Goal: Task Accomplishment & Management: Complete application form

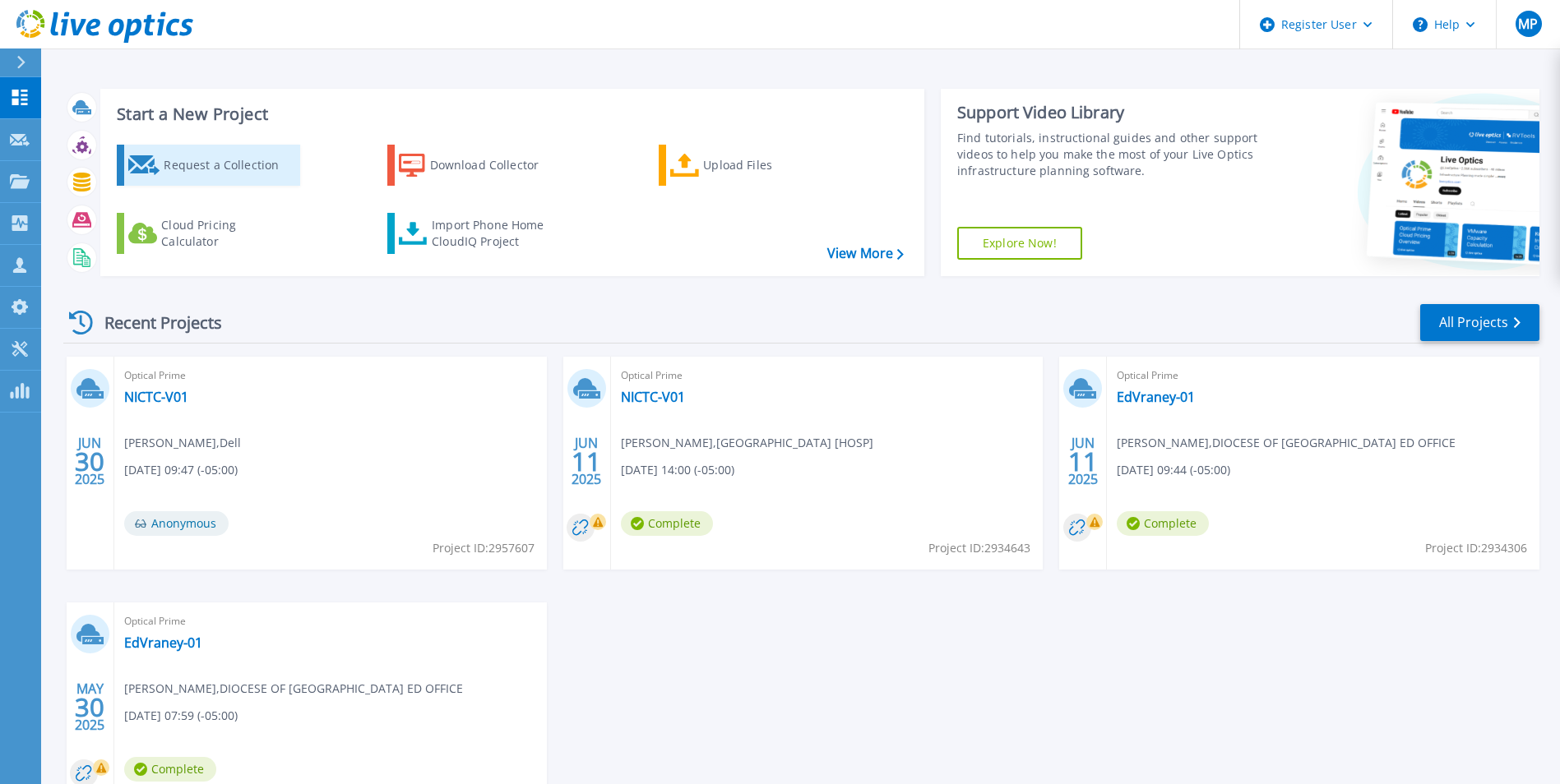
click at [181, 166] on div "Request a Collection" at bounding box center [230, 165] width 132 height 33
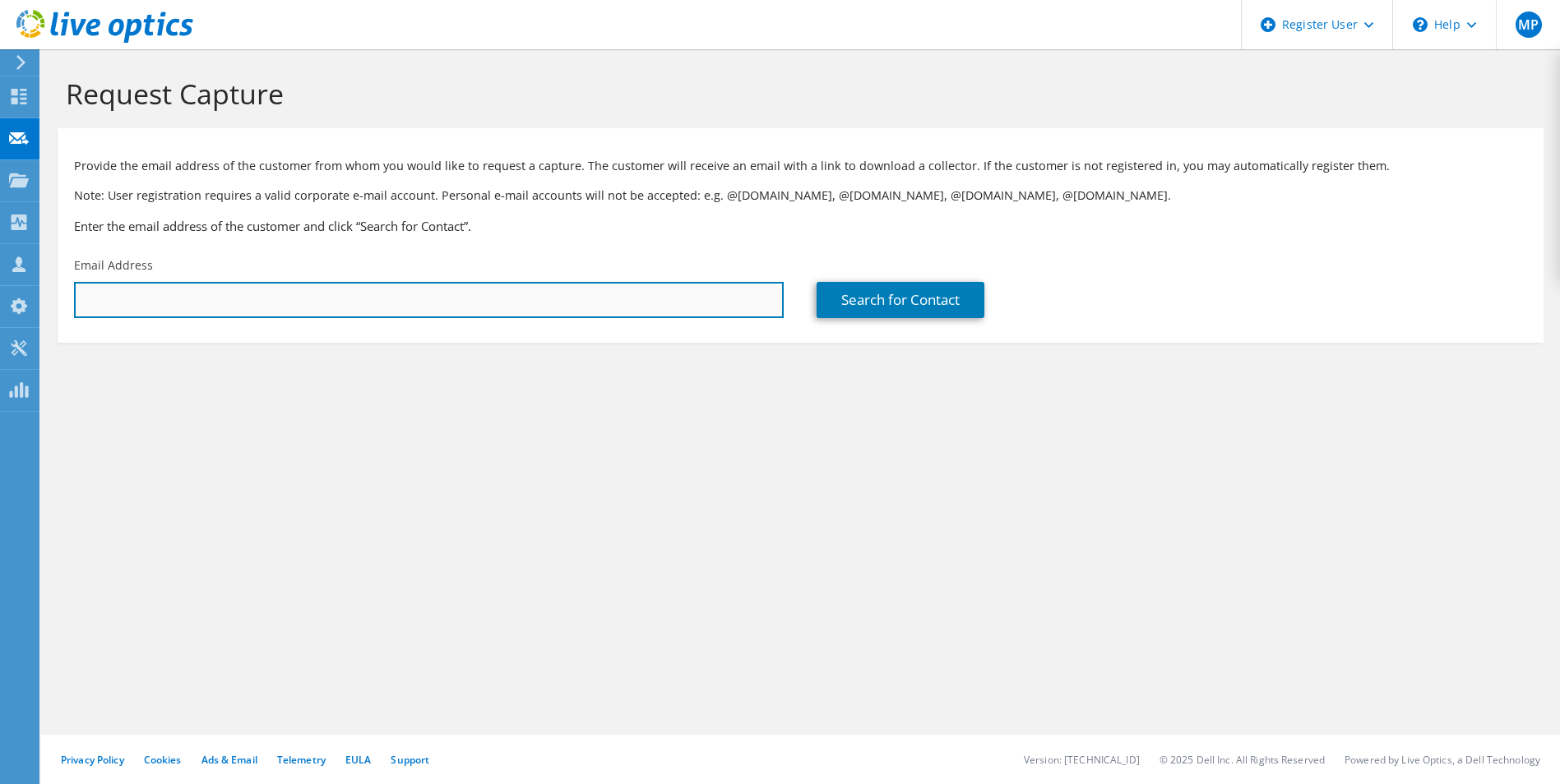
click at [212, 313] on input "text" at bounding box center [429, 300] width 710 height 36
click at [524, 304] on input "text" at bounding box center [429, 300] width 710 height 36
paste input "emeister@masonoh.org"
type input "emeister@masonoh.org"
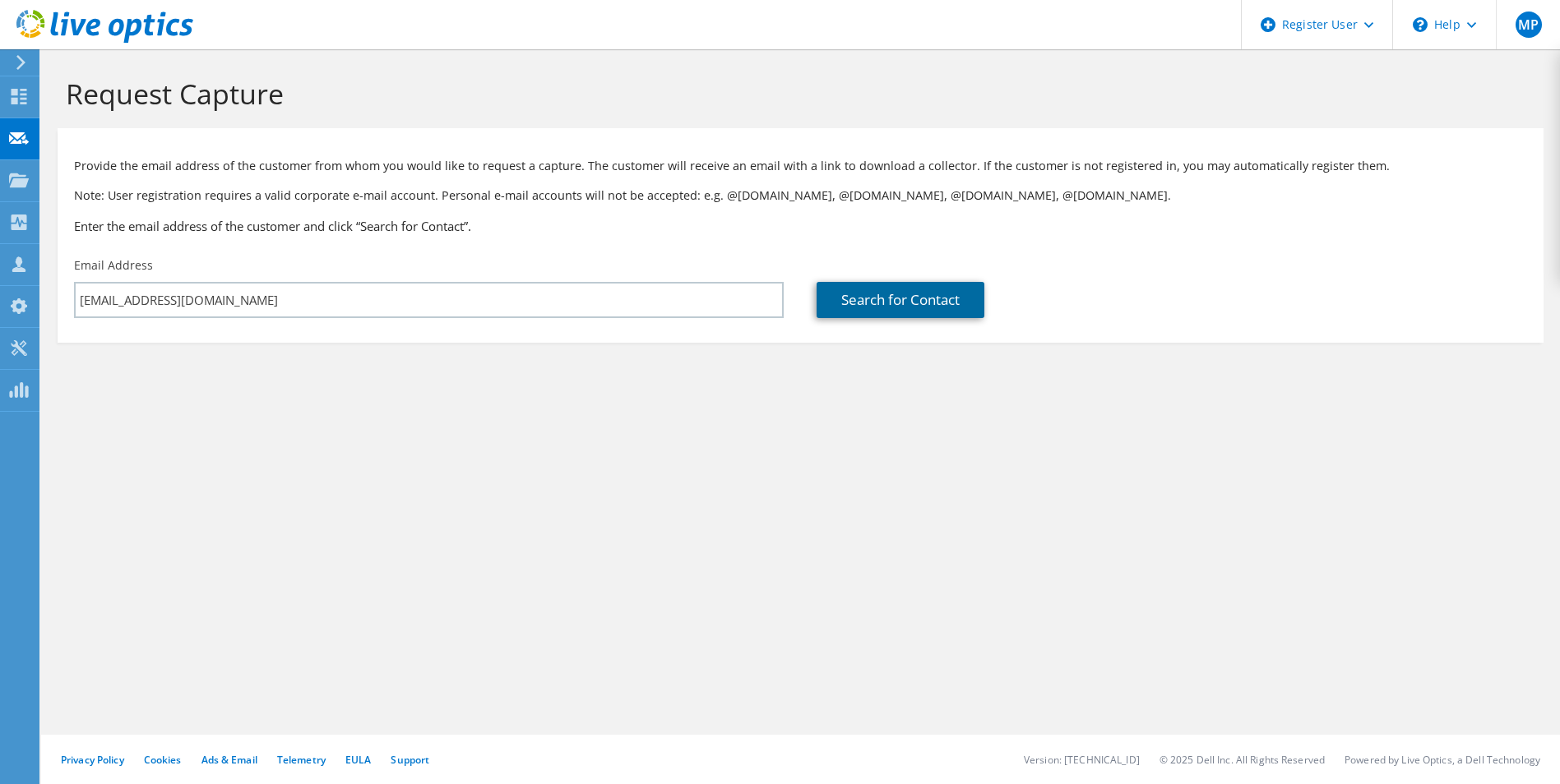
click at [842, 317] on link "Search for Contact" at bounding box center [900, 300] width 168 height 36
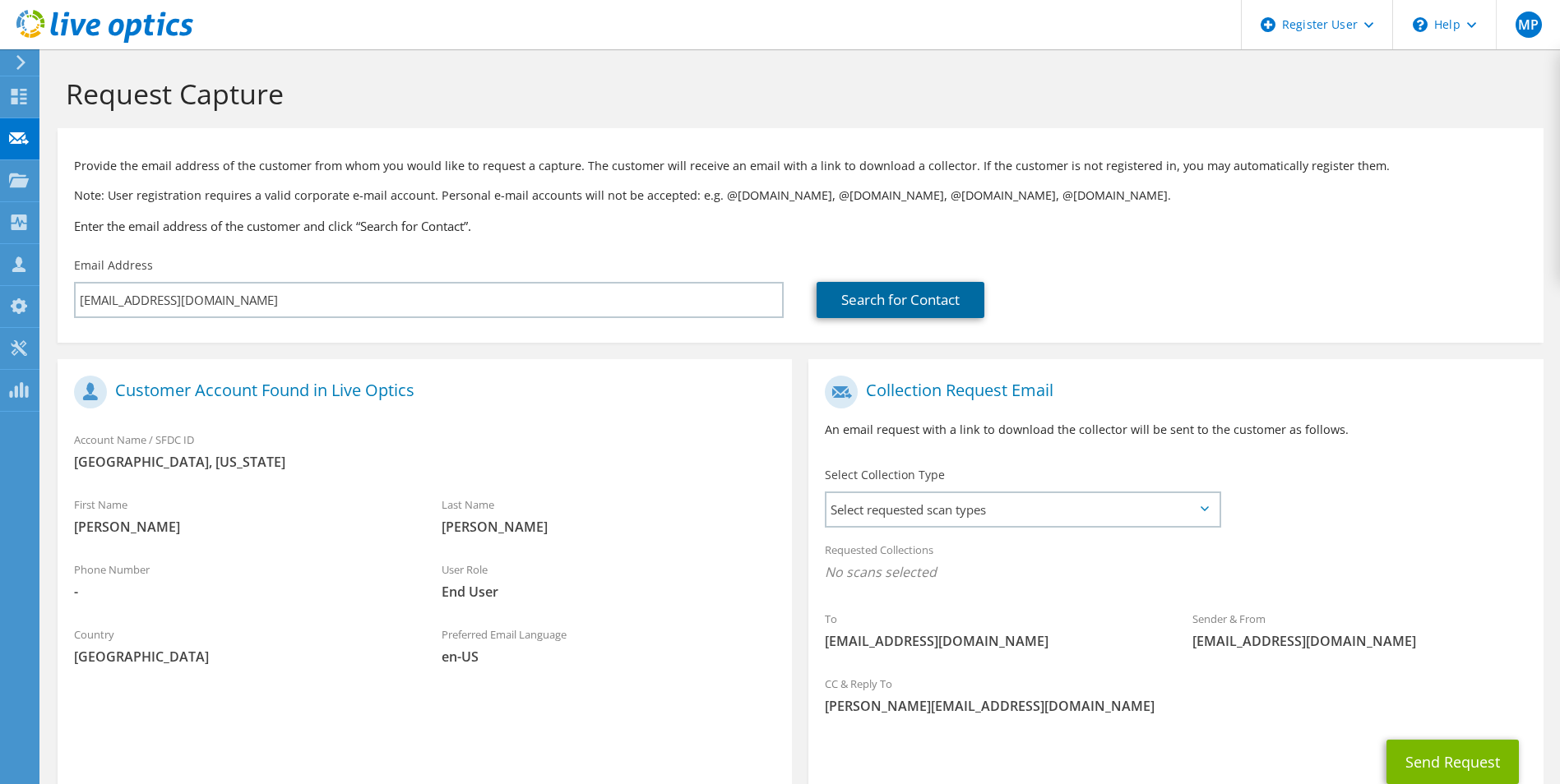
scroll to position [82, 0]
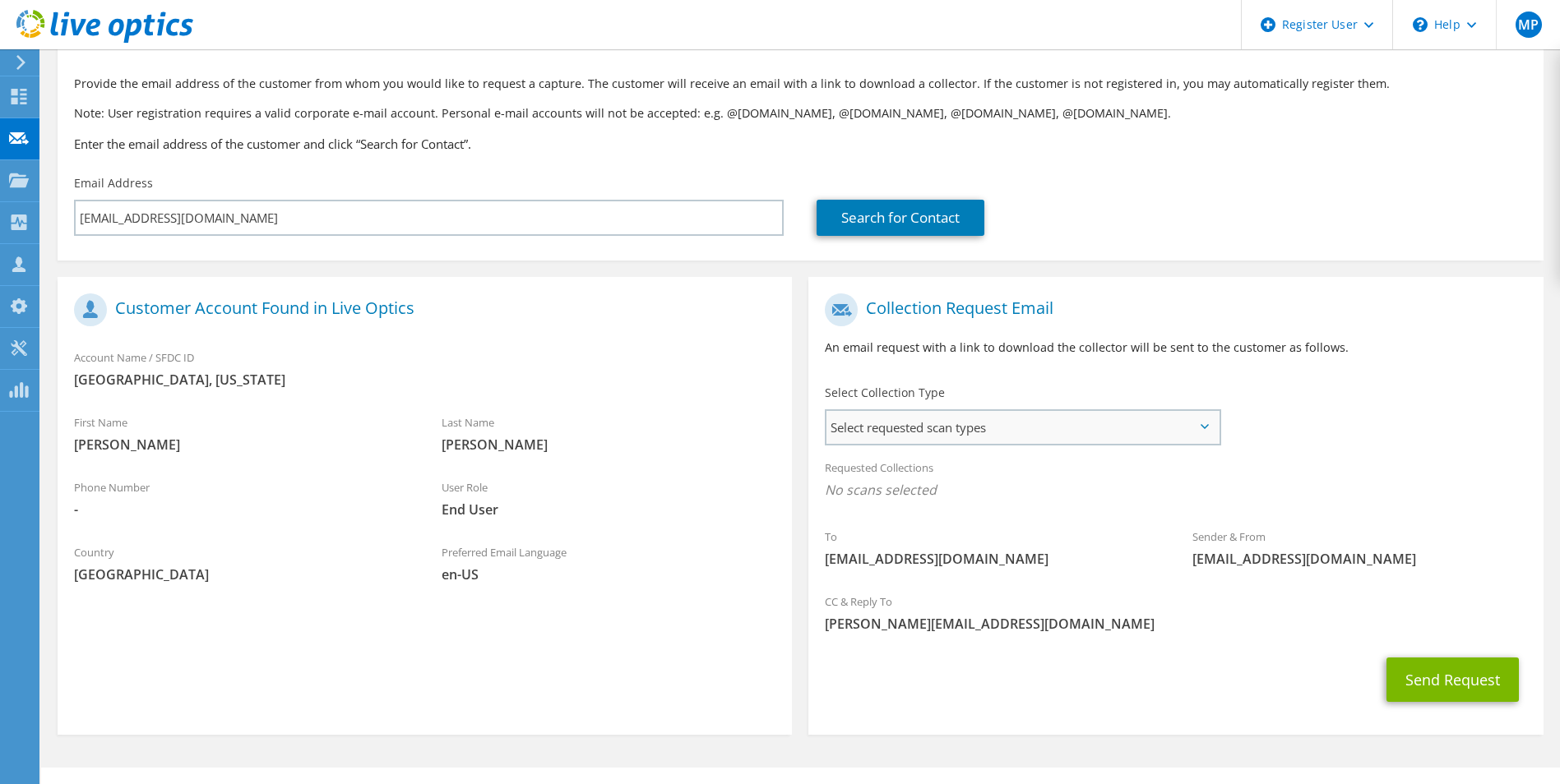
click at [998, 423] on span "Select requested scan types" at bounding box center [1022, 426] width 392 height 33
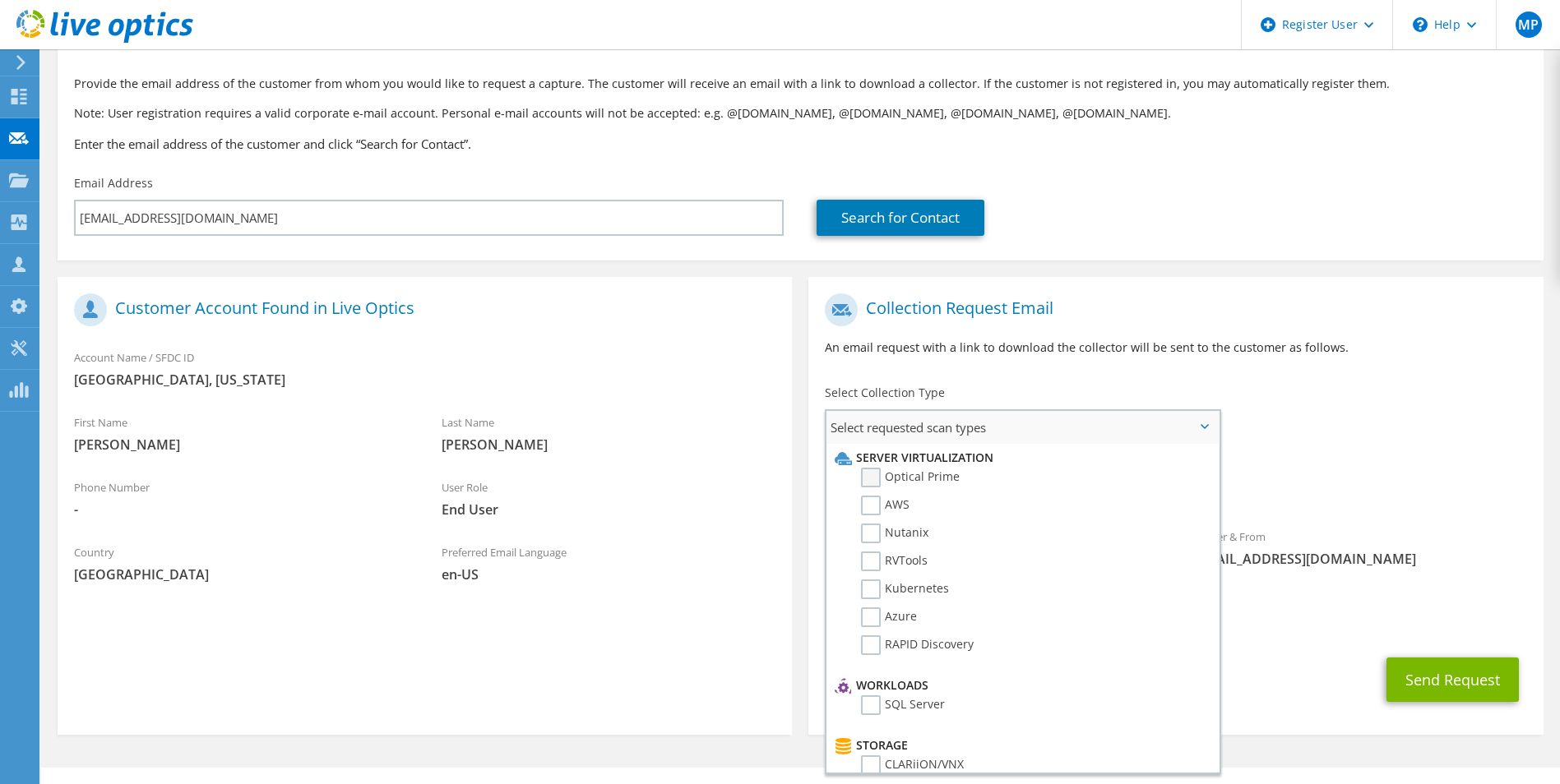
click at [884, 475] on label "Optical Prime" at bounding box center [909, 477] width 99 height 20
click at [0, 0] on input "Optical Prime" at bounding box center [0, 0] width 0 height 0
click at [1048, 389] on div "Select Collection Type Select requested scan types Server Virtualization Optica…" at bounding box center [1022, 413] width 396 height 58
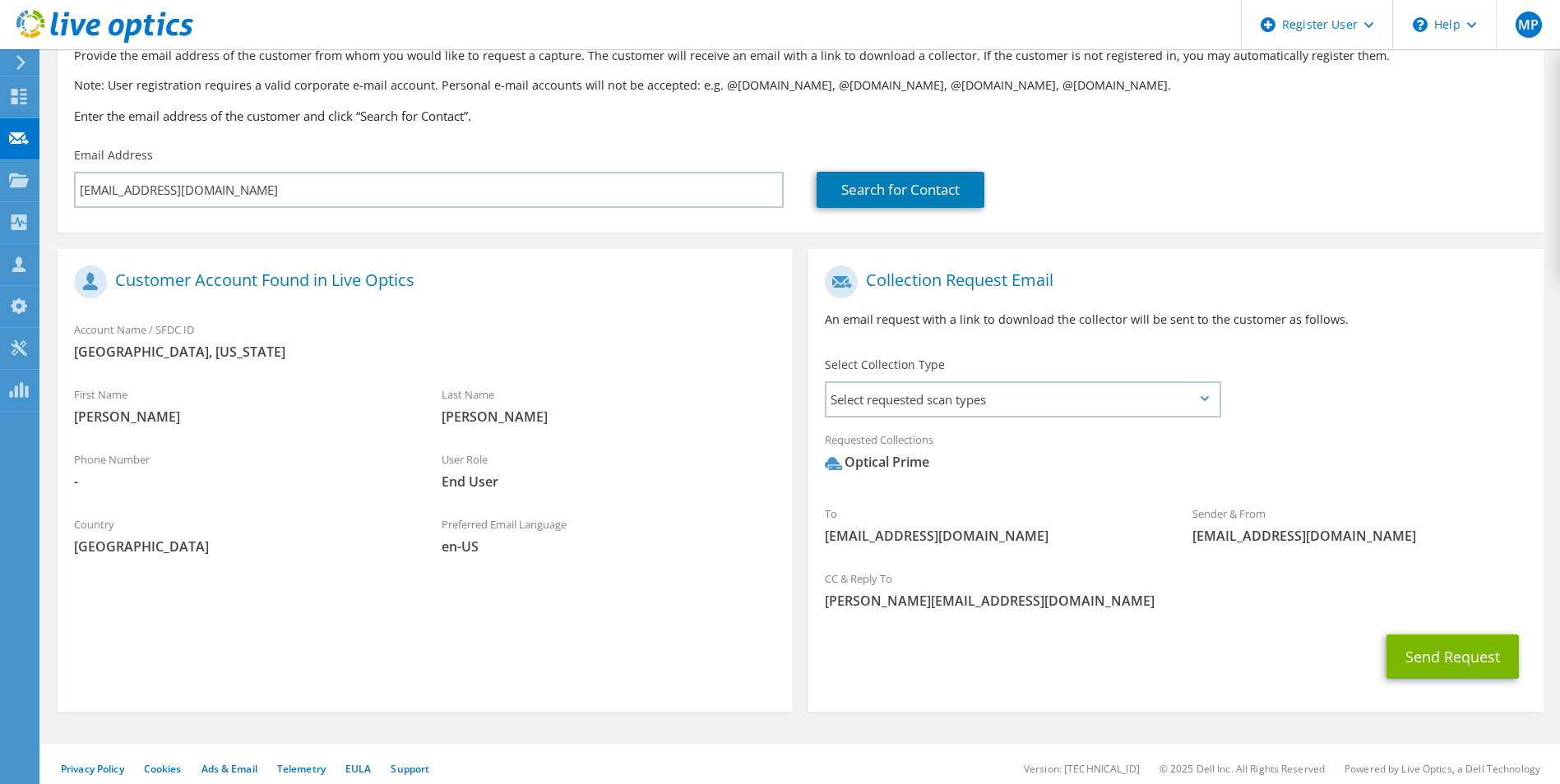
scroll to position [120, 0]
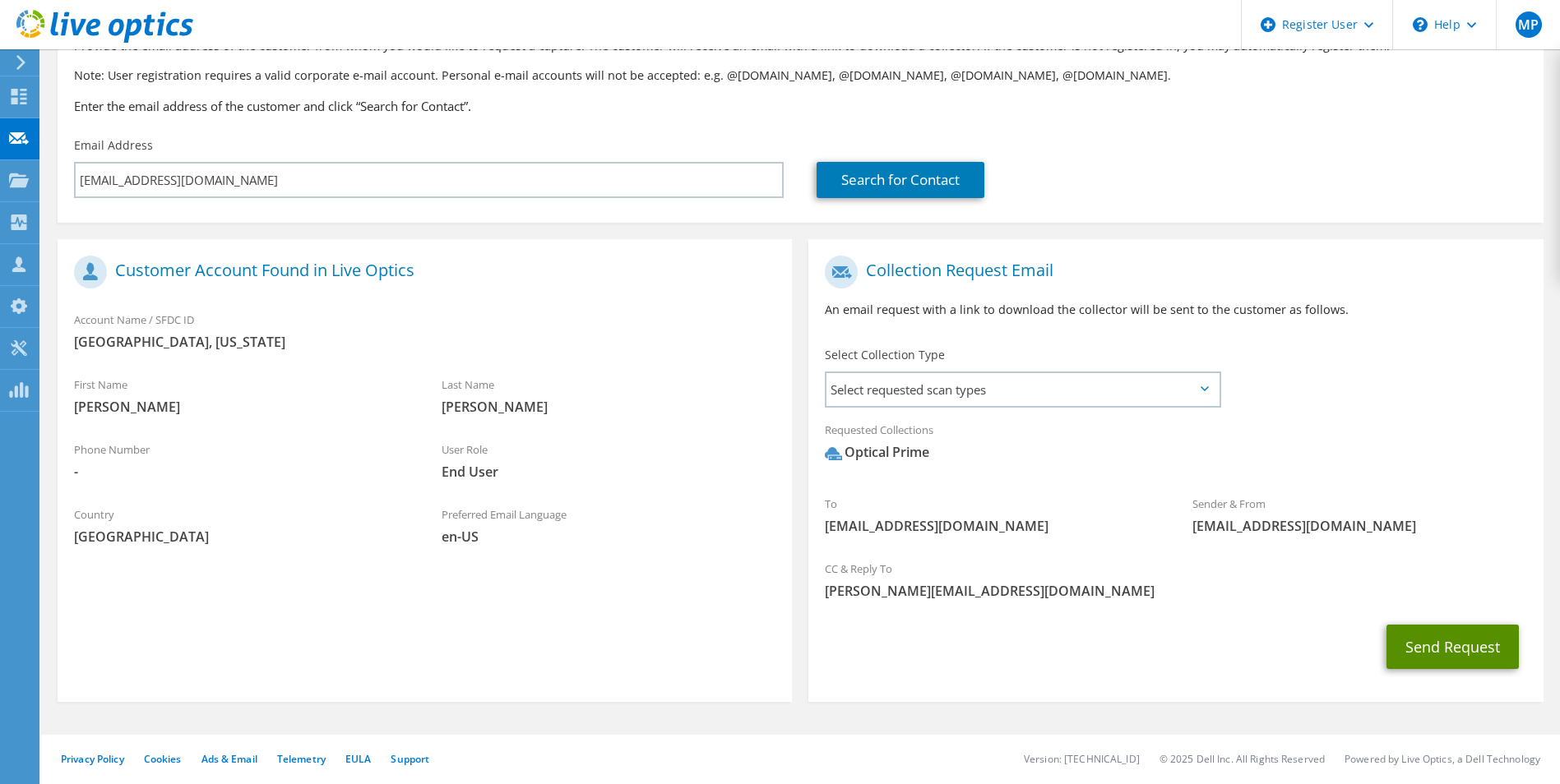
click at [1459, 640] on button "Send Request" at bounding box center [1452, 646] width 132 height 44
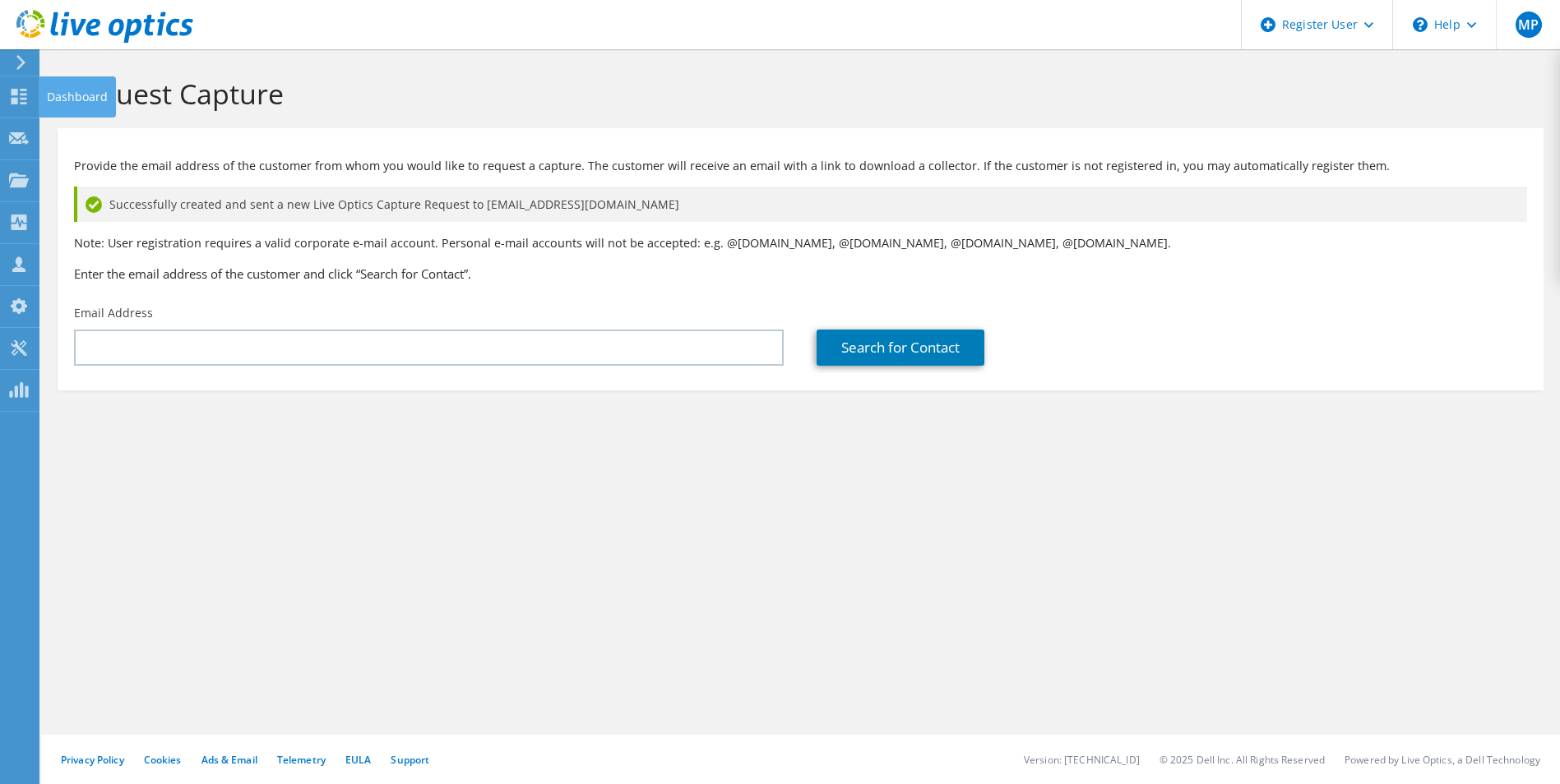
click at [0, 100] on html "MP Dell User Matt Polestino Matt.Polestino@dell.com Dell My Profile Log Out \n …" at bounding box center [780, 392] width 1560 height 784
click at [12, 92] on use at bounding box center [20, 97] width 16 height 16
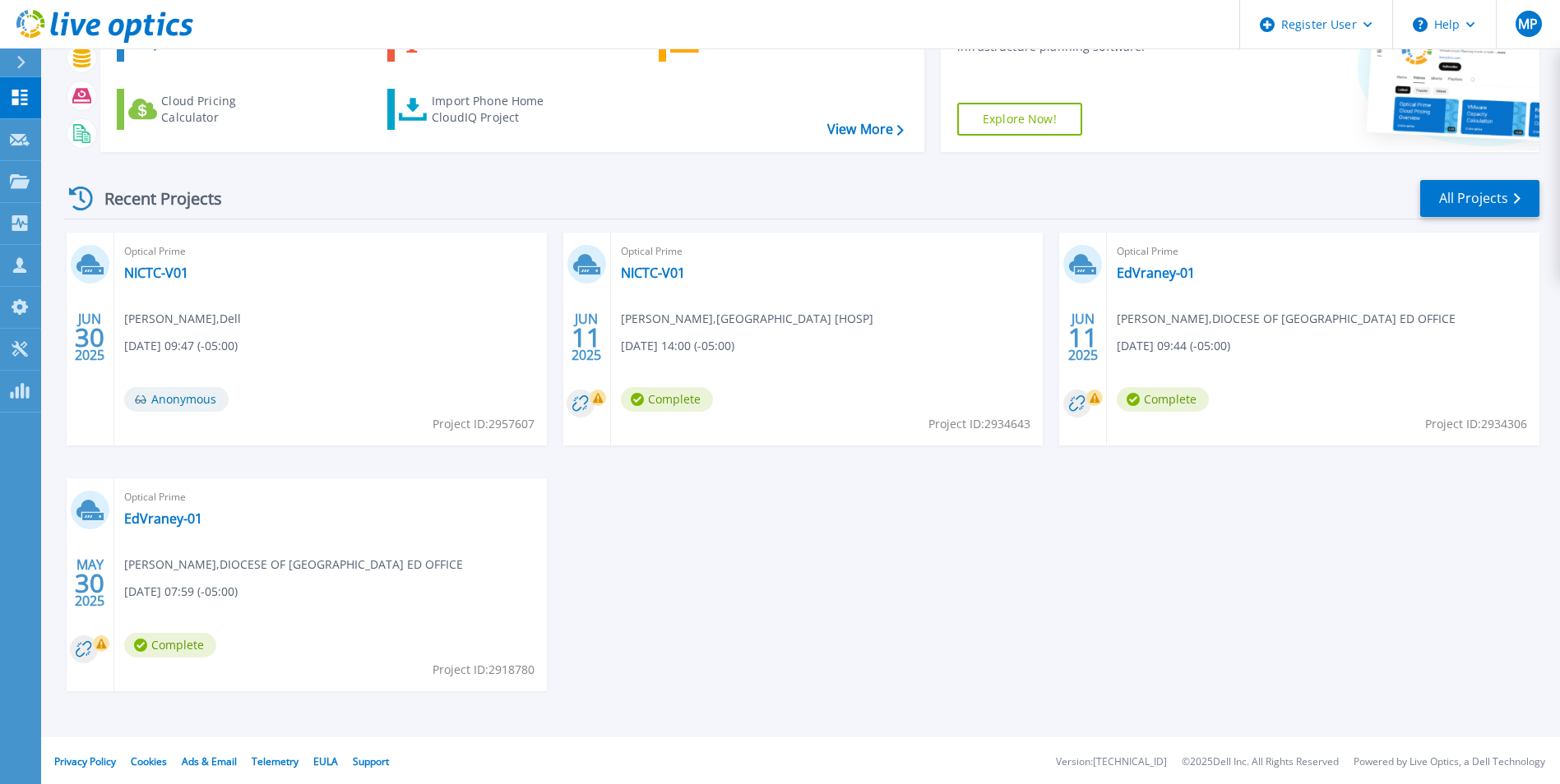
scroll to position [127, 0]
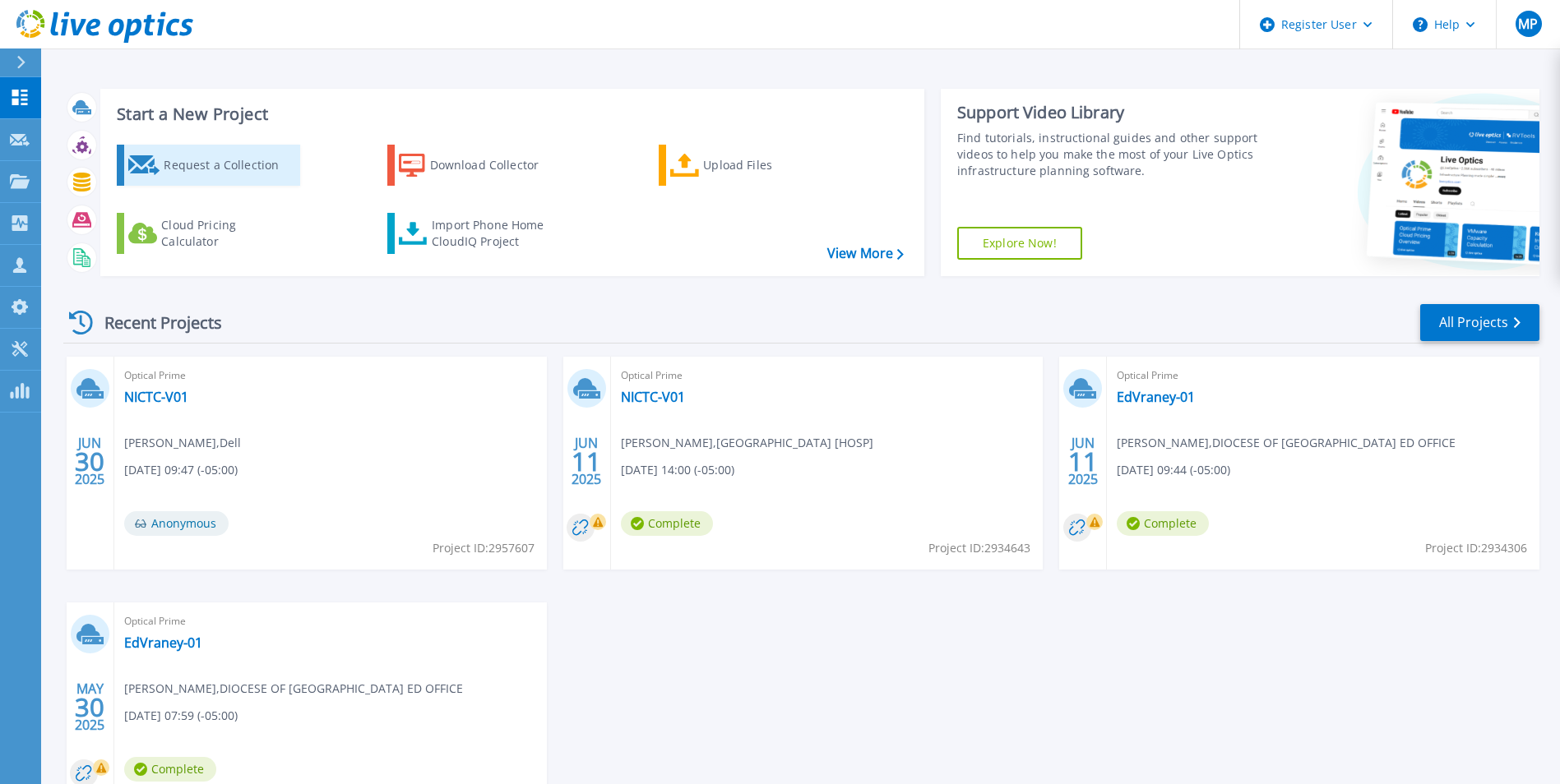
click at [180, 159] on div "Request a Collection" at bounding box center [230, 165] width 132 height 33
